Goal: Check status: Check status

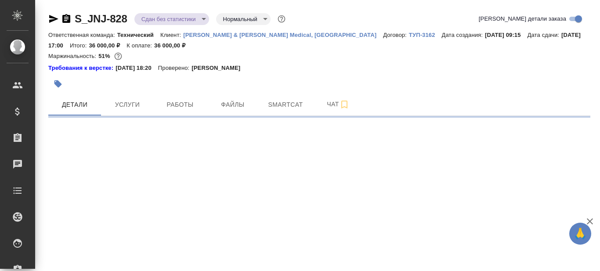
select select "RU"
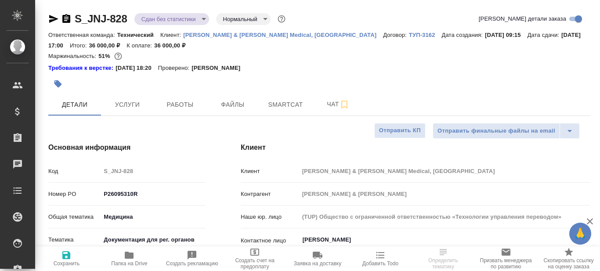
type input "Белякова Юлия"
type input "[PERSON_NAME]"
type textarea "x"
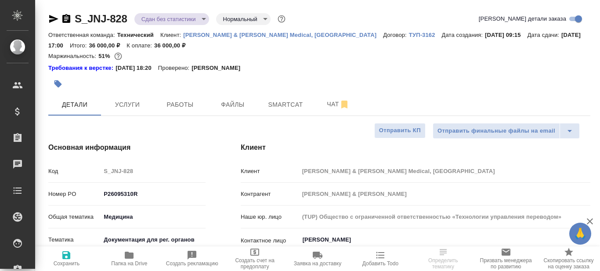
type textarea "x"
click at [128, 260] on icon "button" at bounding box center [129, 255] width 11 height 11
type textarea "x"
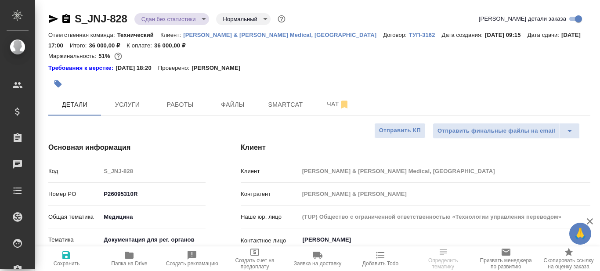
type textarea "x"
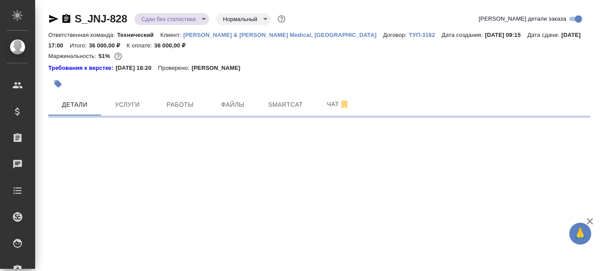
select select "RU"
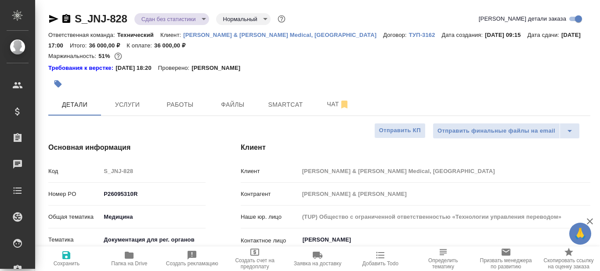
type textarea "x"
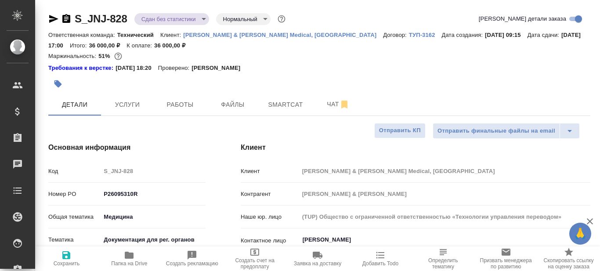
type textarea "x"
click at [238, 38] on p "[PERSON_NAME] & [PERSON_NAME] Medical, [GEOGRAPHIC_DATA]" at bounding box center [283, 35] width 200 height 7
type textarea "x"
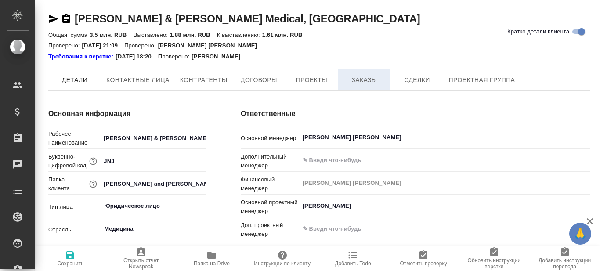
click at [361, 77] on span "Заказы" at bounding box center [364, 80] width 42 height 11
type textarea "x"
type input "(TUP) Общество с ограниченной ответственностью «Технологии управления переводом»"
type textarea "x"
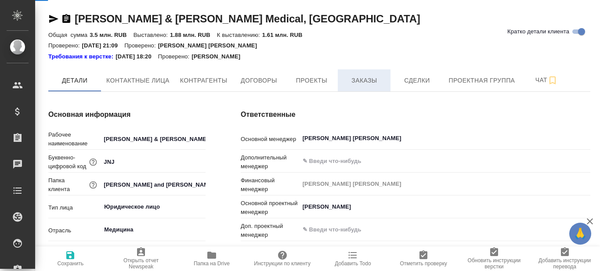
type textarea "x"
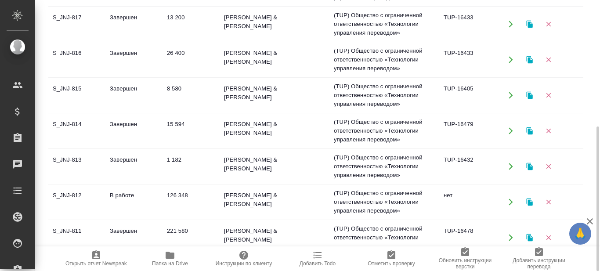
scroll to position [527, 0]
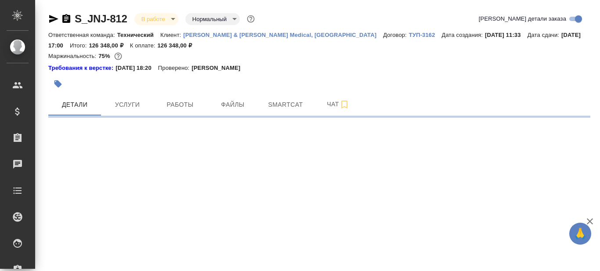
select select "RU"
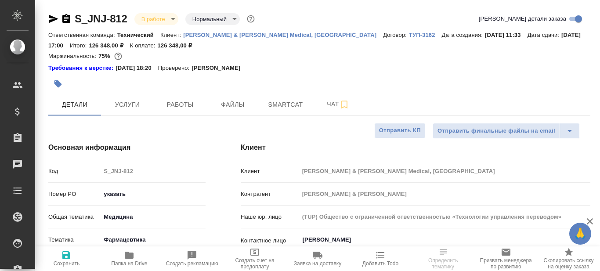
type textarea "x"
click at [129, 257] on icon "button" at bounding box center [129, 255] width 9 height 7
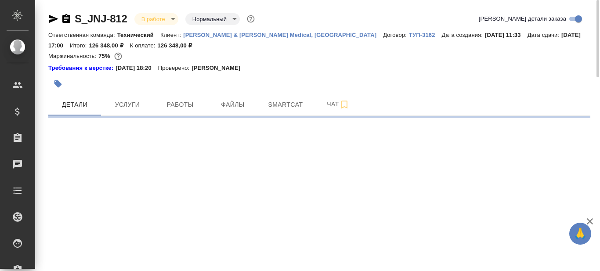
select select "RU"
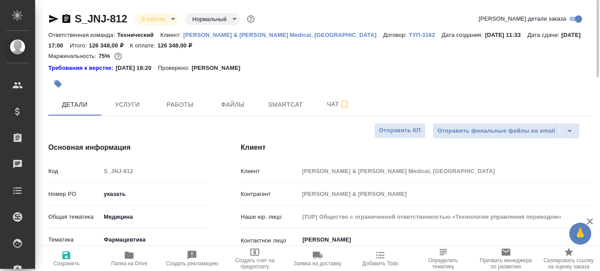
type textarea "x"
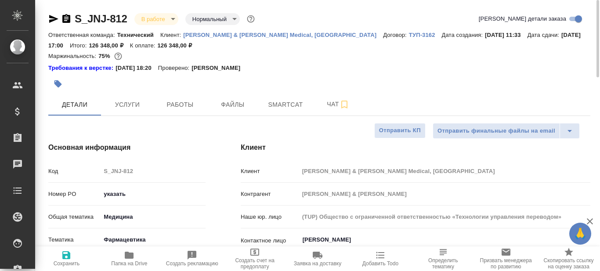
type textarea "x"
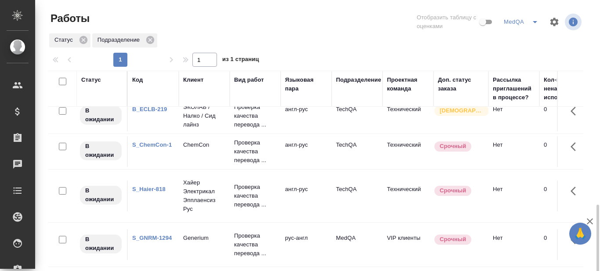
scroll to position [121, 0]
